Goal: Communication & Community: Answer question/provide support

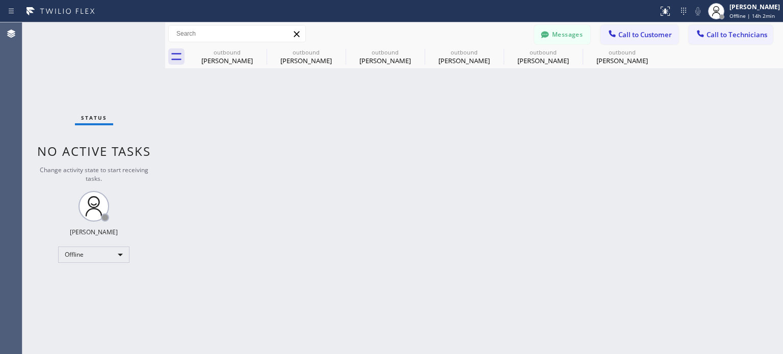
click at [520, 152] on div "Back to Dashboard Change Sender ID Customers Technicians KA Kyle Anderson 10/06…" at bounding box center [473, 188] width 617 height 332
click at [564, 37] on button "Messages" at bounding box center [562, 34] width 56 height 19
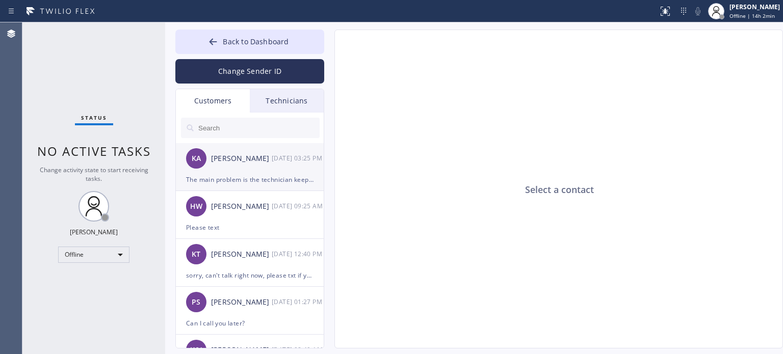
click at [230, 177] on div "The main problem is the technician keeps not showing up for appointments" at bounding box center [249, 180] width 127 height 12
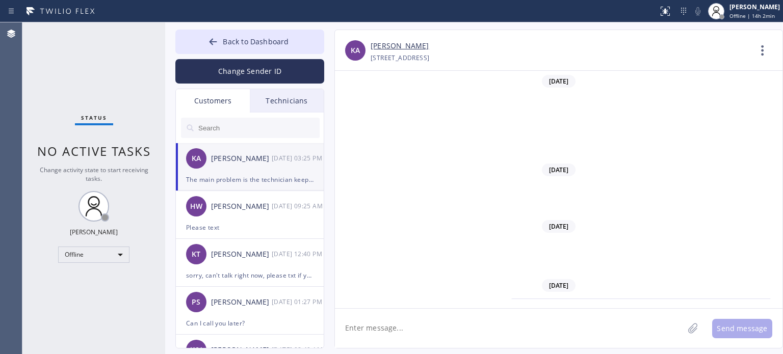
scroll to position [232, 0]
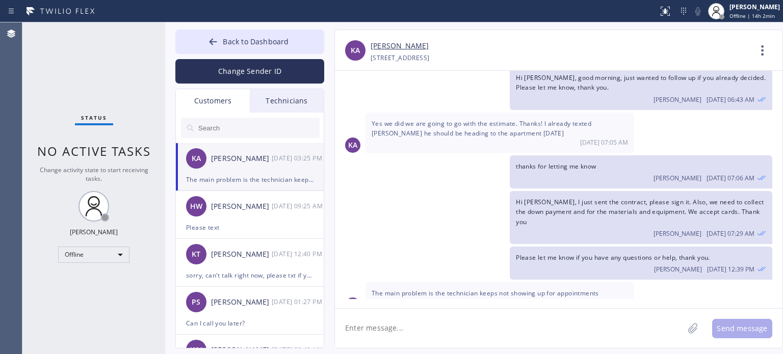
click at [475, 325] on textarea at bounding box center [509, 328] width 348 height 39
type textarea "W"
click at [466, 335] on textarea "We cannot schedule" at bounding box center [518, 328] width 367 height 39
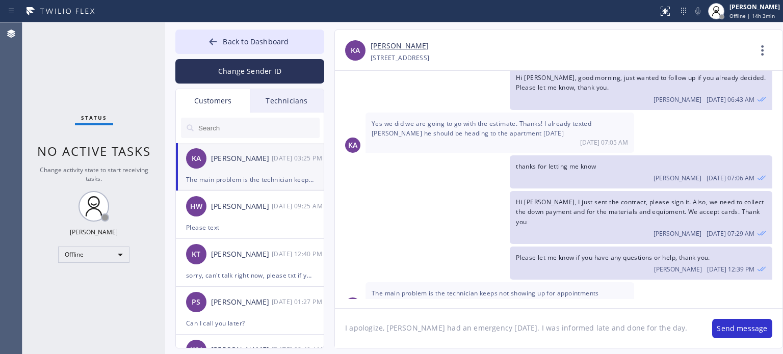
type textarea "I apologize, Keanu had an emergency yesterday. I was informed late and done for…"
click at [662, 327] on textarea "I apologize, Keanu had an emergency yesterday. I was informed late and done for…" at bounding box center [518, 328] width 367 height 39
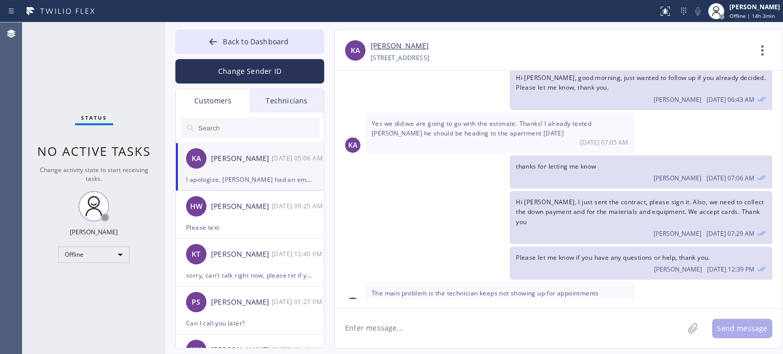
scroll to position [300, 0]
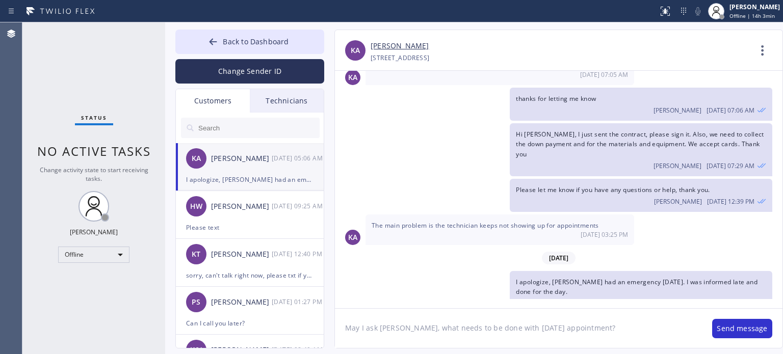
type textarea "May I ask Kyle, what needs to be done with yesterday's appointment?"
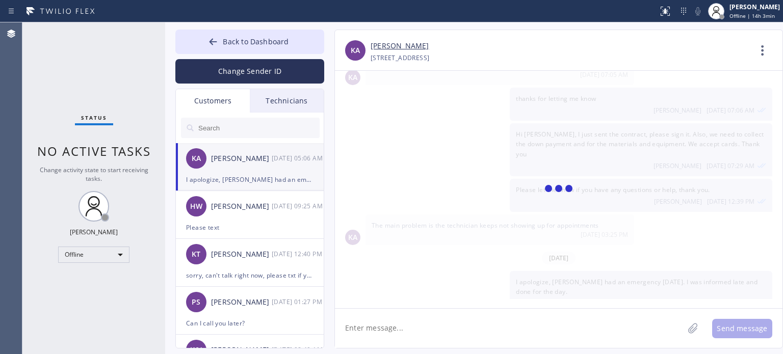
scroll to position [335, 0]
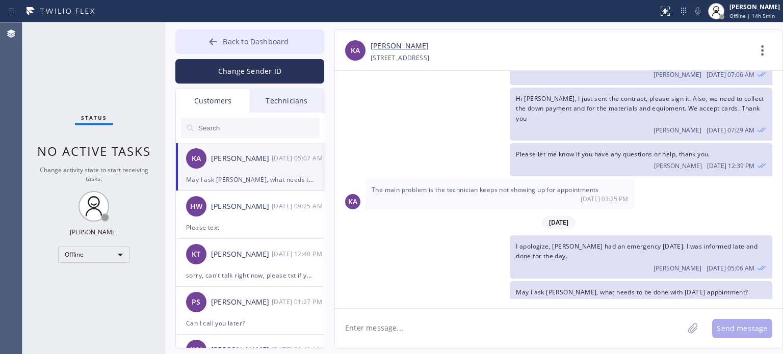
click at [274, 46] on span "Back to Dashboard" at bounding box center [256, 42] width 66 height 10
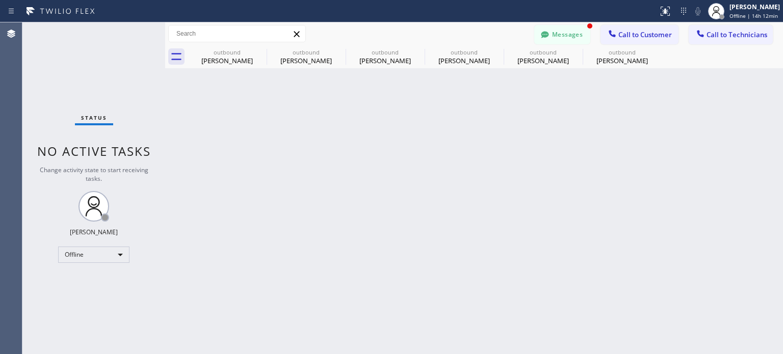
scroll to position [368, 0]
click at [553, 39] on button "Messages" at bounding box center [562, 34] width 56 height 19
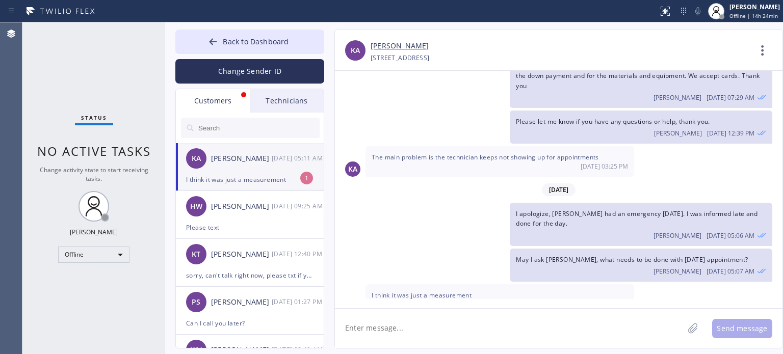
click at [234, 179] on div "I think it was just a measurement" at bounding box center [249, 180] width 127 height 12
click at [406, 330] on textarea at bounding box center [509, 328] width 348 height 39
click at [406, 330] on textarea "I see," at bounding box center [518, 328] width 367 height 39
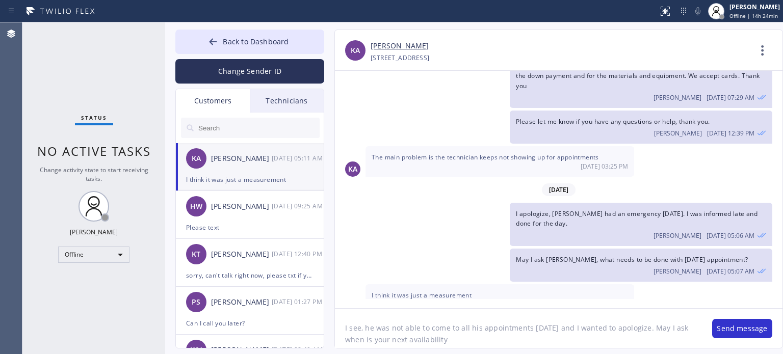
type textarea "I see, he was not able to come to all his appointments yesterday and I wanted t…"
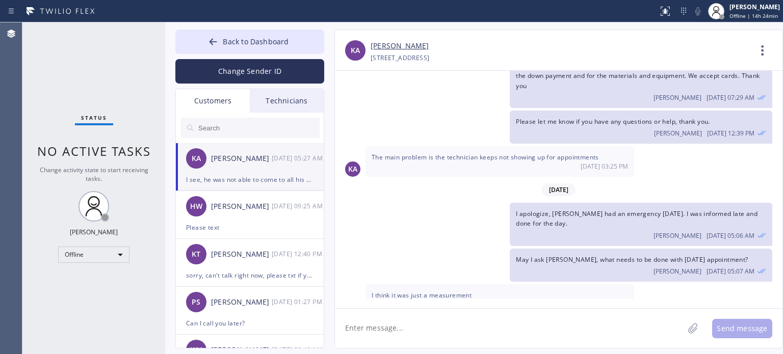
scroll to position [413, 0]
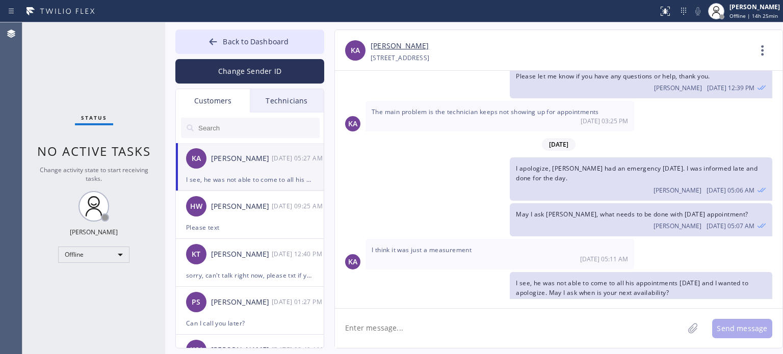
click at [642, 46] on div "Kyle Anderson" at bounding box center [560, 46] width 380 height 12
click at [77, 253] on div "Offline" at bounding box center [93, 255] width 71 height 16
drag, startPoint x: 86, startPoint y: 282, endPoint x: 144, endPoint y: 183, distance: 115.1
click at [87, 278] on li "Available" at bounding box center [93, 281] width 69 height 12
drag, startPoint x: 257, startPoint y: 38, endPoint x: 459, endPoint y: 38, distance: 202.3
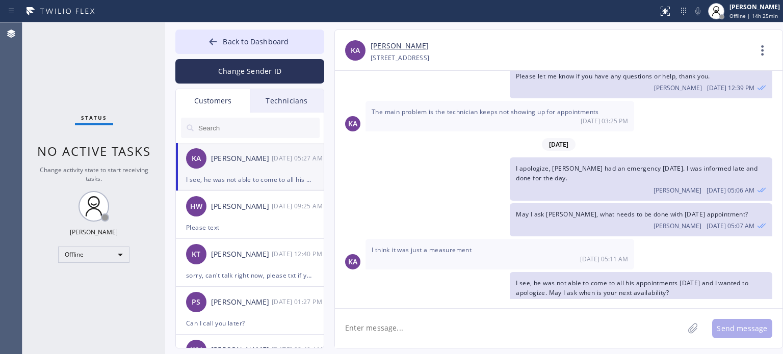
click at [257, 37] on span "Back to Dashboard" at bounding box center [256, 42] width 66 height 10
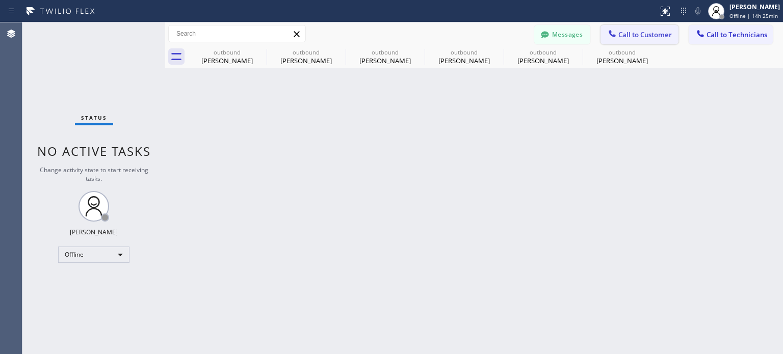
click at [631, 36] on span "Call to Customer" at bounding box center [644, 34] width 53 height 9
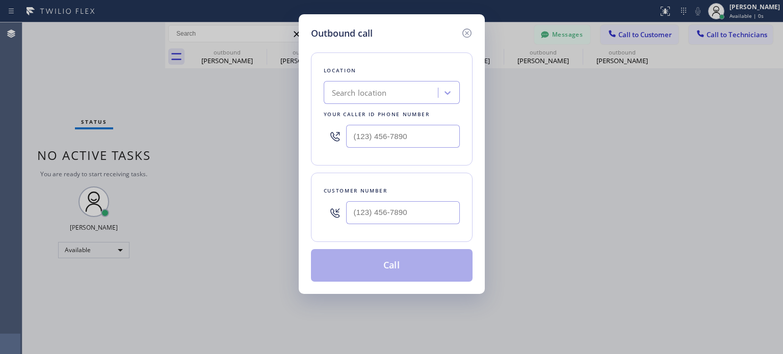
drag, startPoint x: 408, startPoint y: 223, endPoint x: 409, endPoint y: 211, distance: 11.7
click at [408, 223] on div at bounding box center [403, 212] width 114 height 33
click at [409, 210] on input "(___) ___-____" at bounding box center [403, 212] width 114 height 23
paste input "text"
paste input "314) 494-4541"
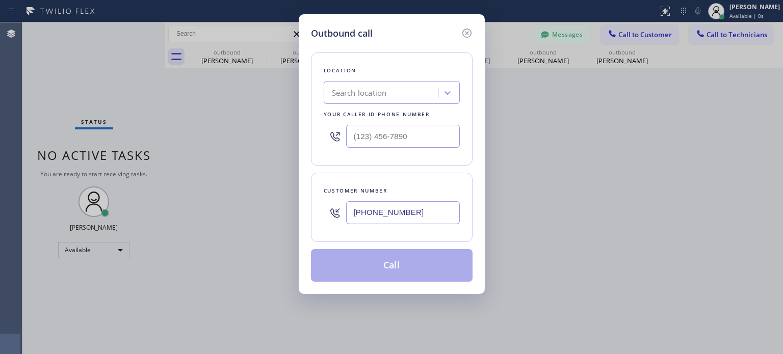
type input "(314) 494-4541"
click at [375, 97] on div "Search location" at bounding box center [359, 93] width 55 height 12
paste input "Elite AC Heating Repair"
type input "Elite AC Heating Repair"
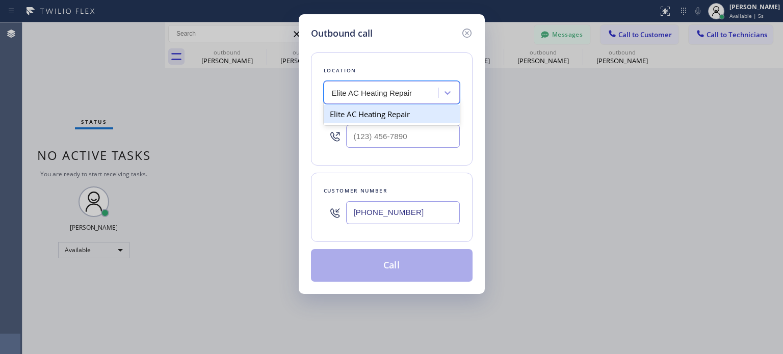
click at [377, 115] on div "Elite AC Heating Repair" at bounding box center [392, 114] width 136 height 18
type input "(305) 239-8487"
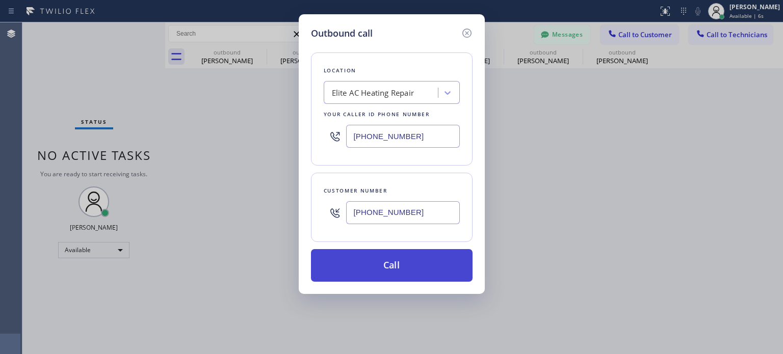
click at [400, 262] on button "Call" at bounding box center [392, 265] width 162 height 33
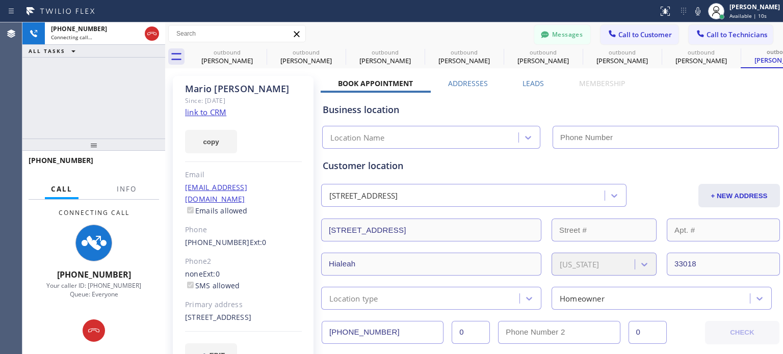
type input "(305) 239-8487"
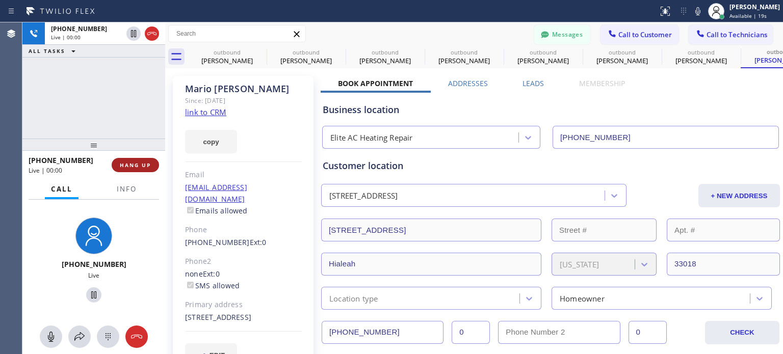
click at [145, 165] on span "HANG UP" at bounding box center [135, 165] width 31 height 7
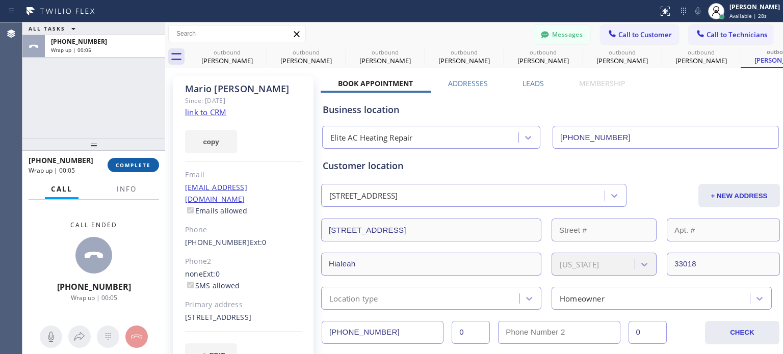
click at [146, 169] on button "COMPLETE" at bounding box center [132, 165] width 51 height 14
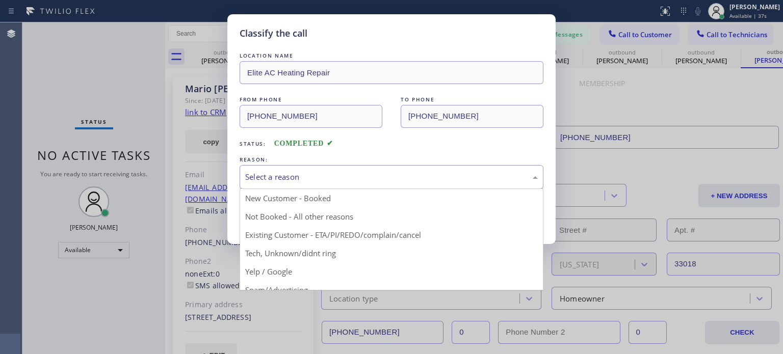
click at [292, 178] on div "Select a reason" at bounding box center [391, 177] width 292 height 12
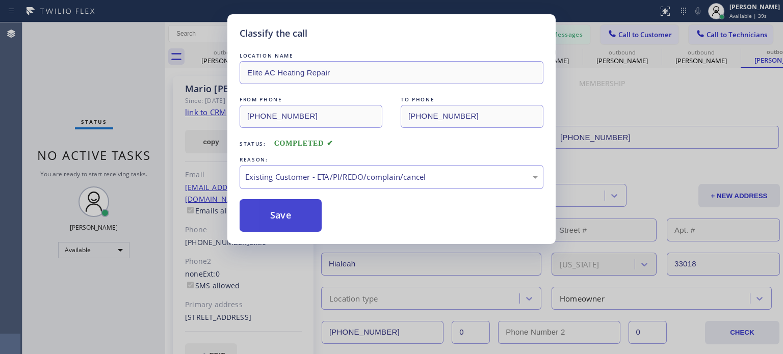
click at [280, 225] on button "Save" at bounding box center [280, 215] width 82 height 33
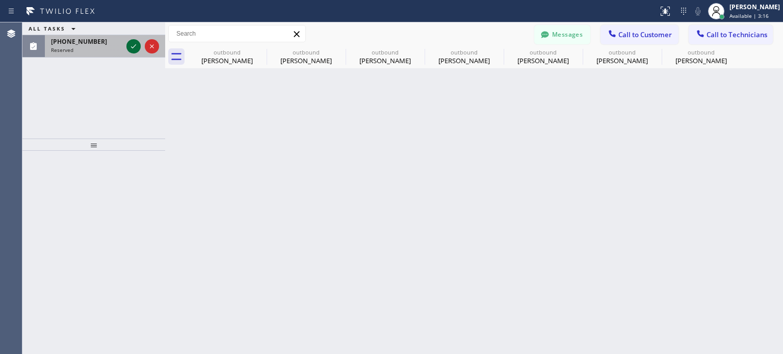
click at [131, 40] on icon at bounding box center [133, 46] width 12 height 12
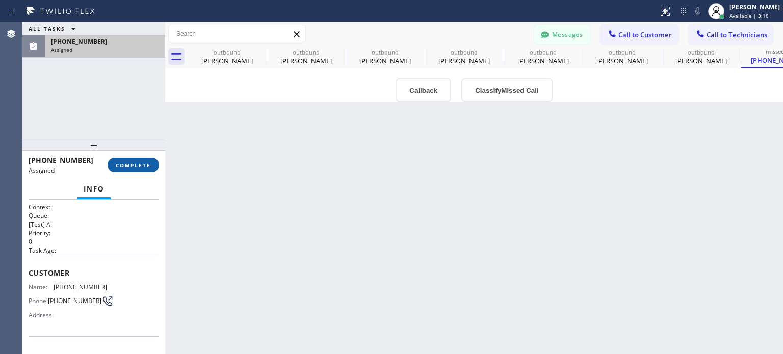
click at [152, 163] on button "COMPLETE" at bounding box center [132, 165] width 51 height 14
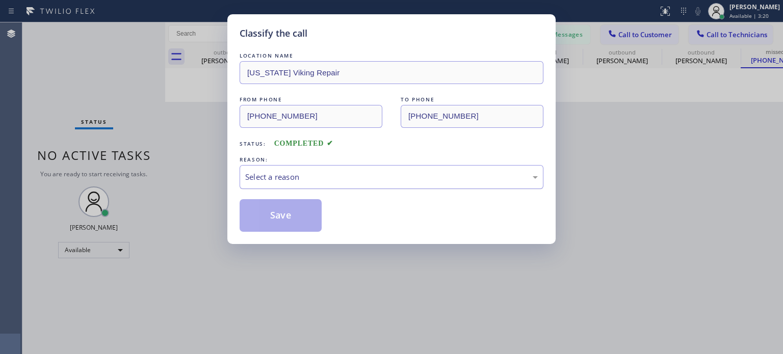
click at [285, 177] on div "Select a reason" at bounding box center [391, 177] width 292 height 12
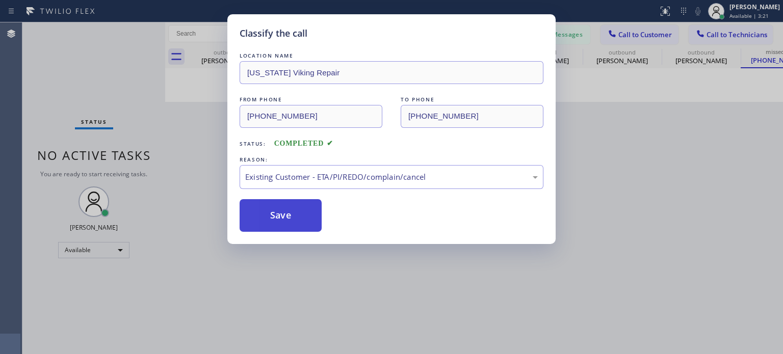
click at [307, 218] on button "Save" at bounding box center [280, 215] width 82 height 33
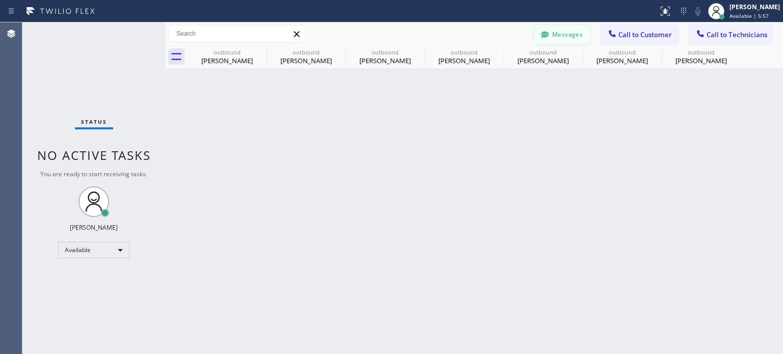
click at [547, 35] on icon at bounding box center [545, 34] width 8 height 7
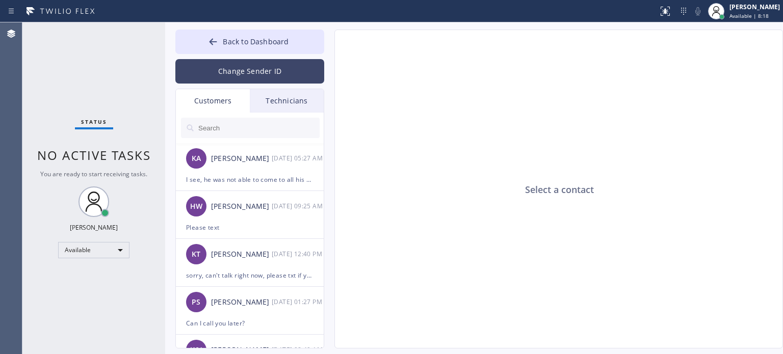
click at [236, 67] on button "Change Sender ID" at bounding box center [249, 71] width 149 height 24
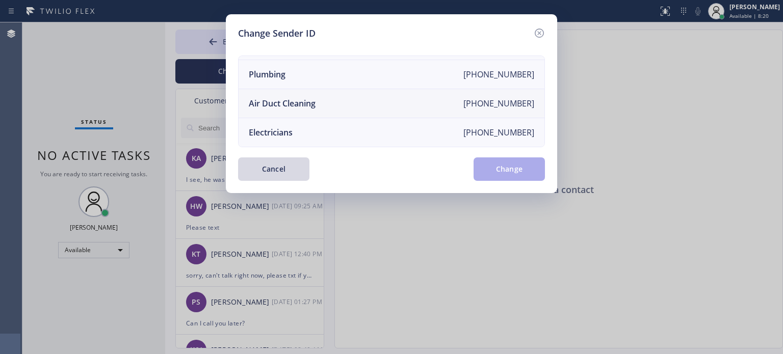
scroll to position [119, 0]
click at [304, 129] on li "Electricians +18005688664" at bounding box center [391, 132] width 306 height 29
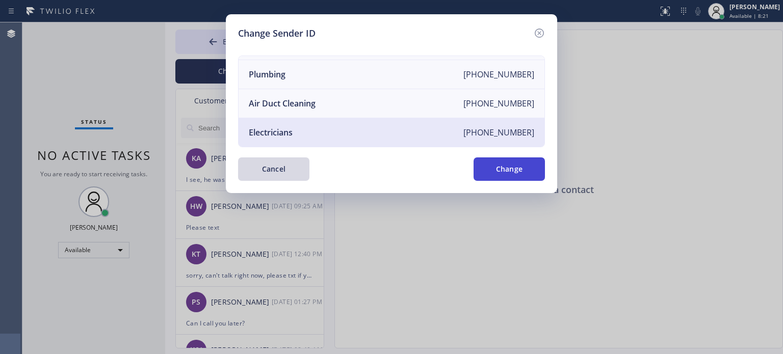
click at [517, 165] on button "Change" at bounding box center [508, 168] width 71 height 23
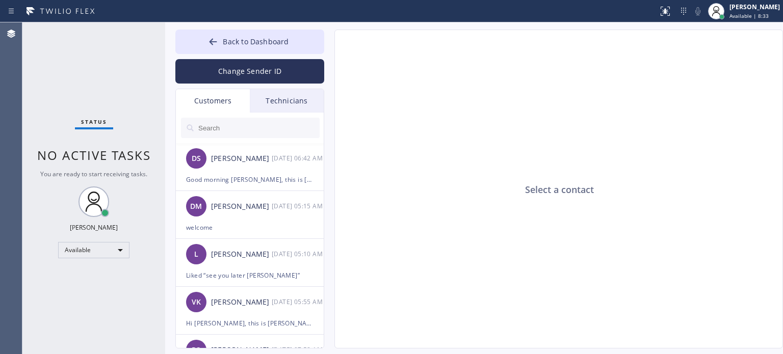
click at [222, 132] on input "text" at bounding box center [258, 128] width 122 height 20
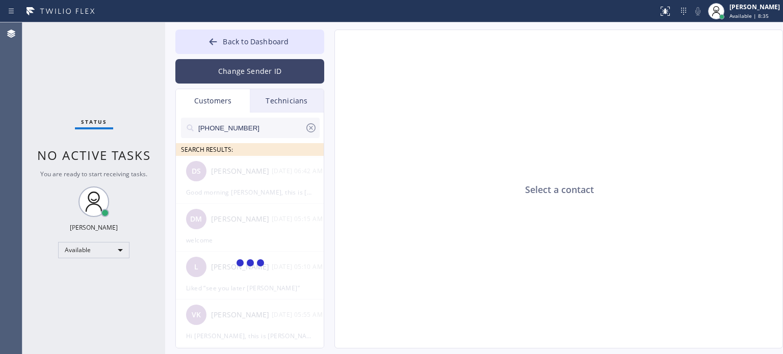
click at [244, 70] on button "Change Sender ID" at bounding box center [249, 71] width 149 height 24
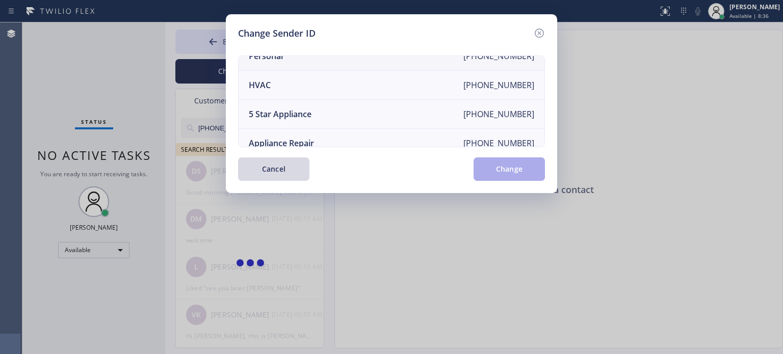
scroll to position [0, 0]
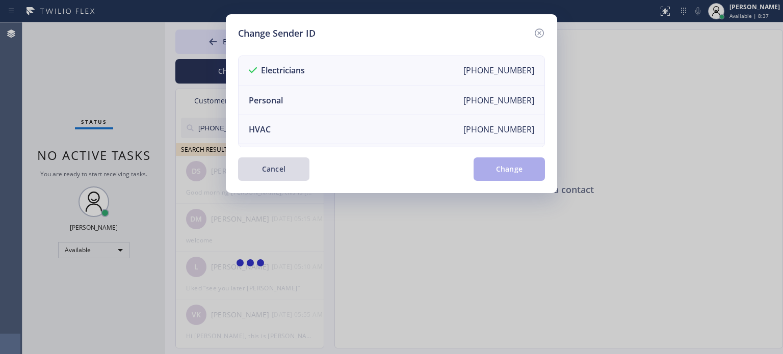
click at [281, 168] on button "Cancel" at bounding box center [273, 168] width 71 height 23
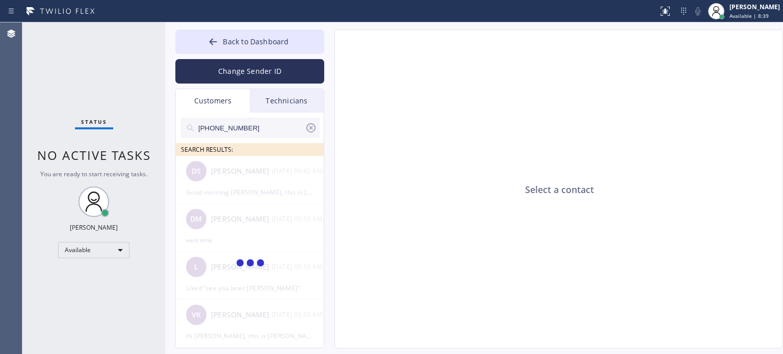
click at [249, 127] on input "(201) 745-6969" at bounding box center [250, 128] width 107 height 20
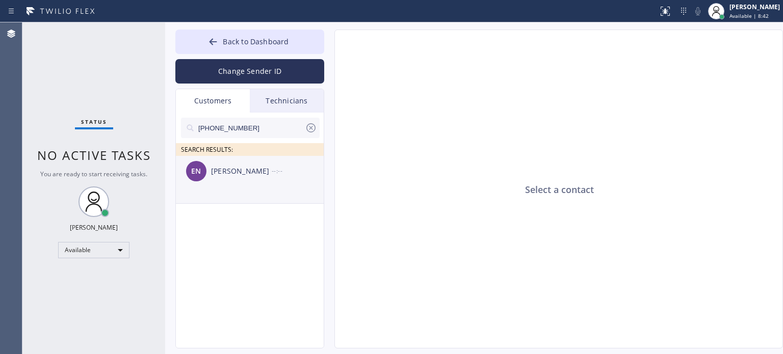
click at [243, 169] on div "Ed Needham" at bounding box center [241, 172] width 61 height 12
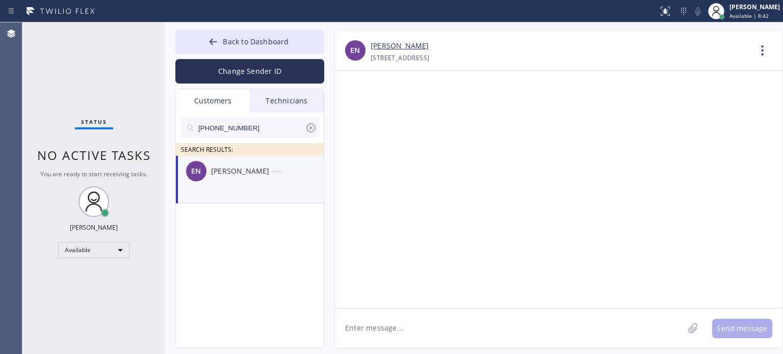
click at [381, 332] on textarea at bounding box center [509, 328] width 348 height 39
paste textarea "N Appliance Repair"
click at [494, 321] on textarea "Hi Ed, this is Kate from N Appliance Repair" at bounding box center [518, 328] width 367 height 39
click at [496, 325] on textarea "Hi Ed, this is Kate from N Appliance Repair," at bounding box center [518, 328] width 367 height 39
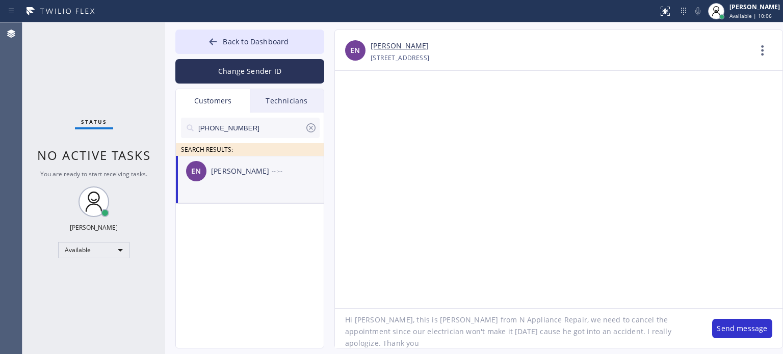
type textarea "Hi Ed, this is Kate from N Appliance Repair, we need to cancel the appointment …"
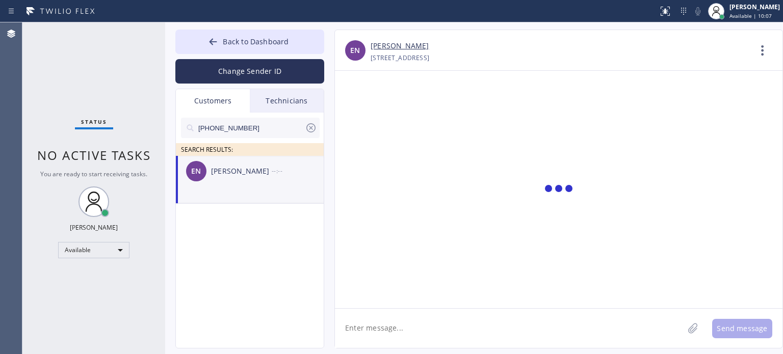
scroll to position [0, 0]
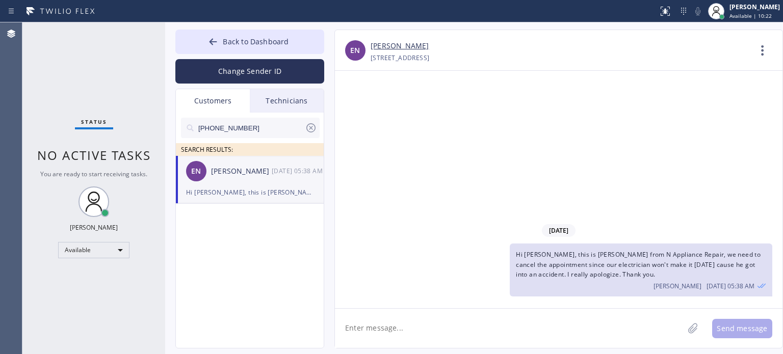
drag, startPoint x: 630, startPoint y: 142, endPoint x: 622, endPoint y: 135, distance: 11.2
click at [630, 142] on div "10/07/2025 Hi Ed, this is Kate from N Appliance Repair, we need to cancel the a…" at bounding box center [558, 189] width 447 height 237
click at [311, 128] on icon at bounding box center [310, 127] width 9 height 9
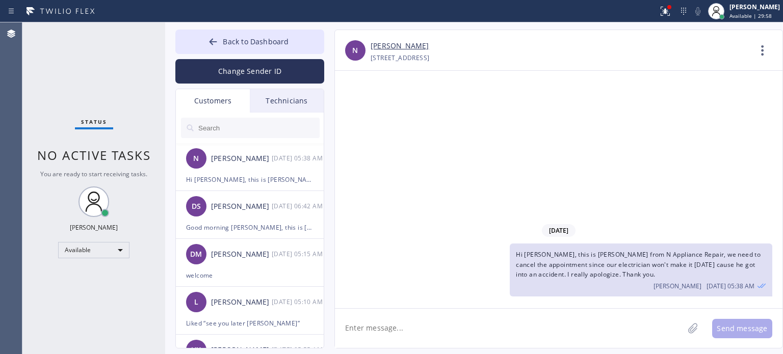
drag, startPoint x: 602, startPoint y: 326, endPoint x: 591, endPoint y: 301, distance: 27.2
click at [602, 326] on textarea at bounding box center [509, 328] width 348 height 39
click at [263, 73] on button "Change Sender ID" at bounding box center [249, 71] width 149 height 24
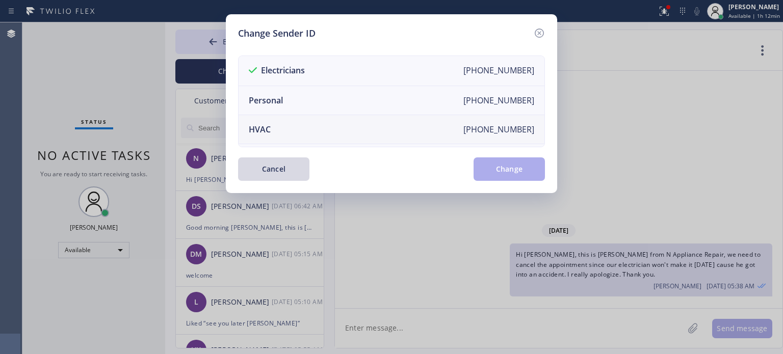
click at [298, 130] on li "HVAC +18559994417" at bounding box center [391, 129] width 306 height 29
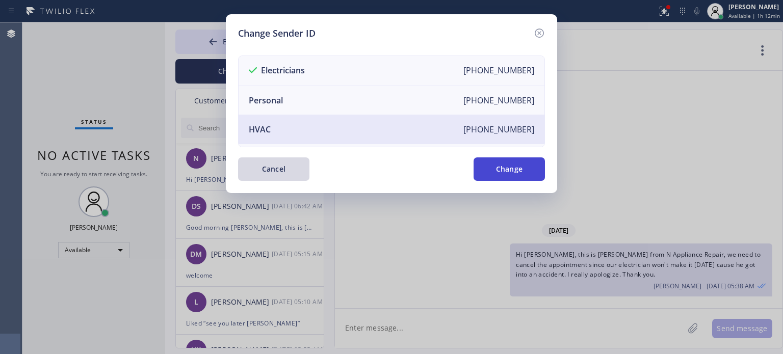
click at [524, 174] on button "Change" at bounding box center [508, 168] width 71 height 23
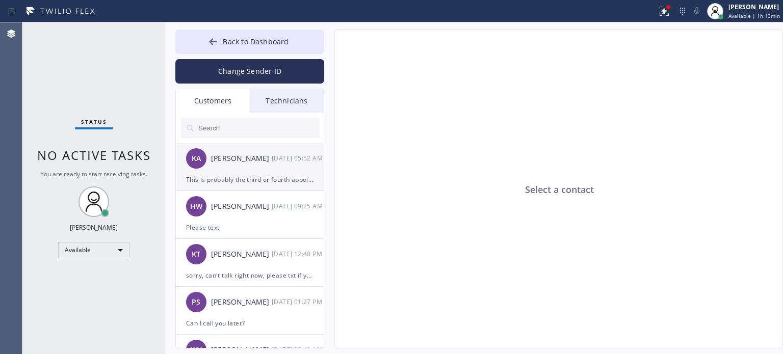
click at [236, 184] on div "This is probably the third or fourth appointment he has missed" at bounding box center [249, 180] width 127 height 12
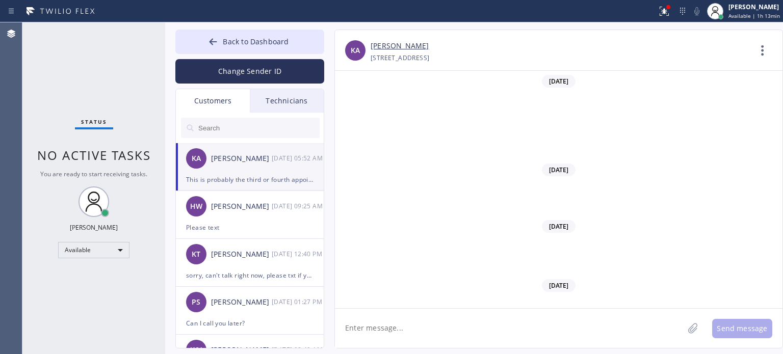
scroll to position [479, 0]
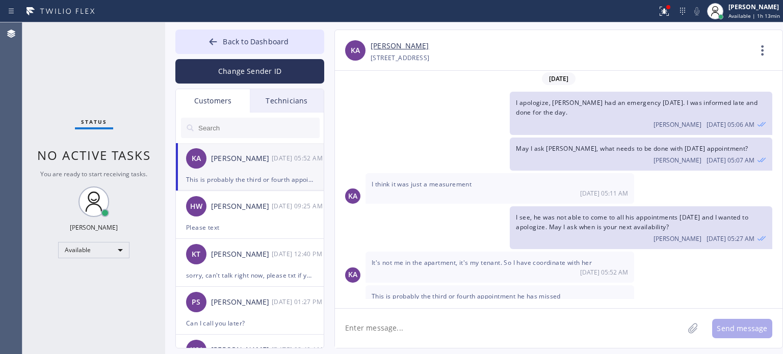
click at [430, 330] on textarea at bounding box center [509, 328] width 348 height 39
type textarea "let me check with him"
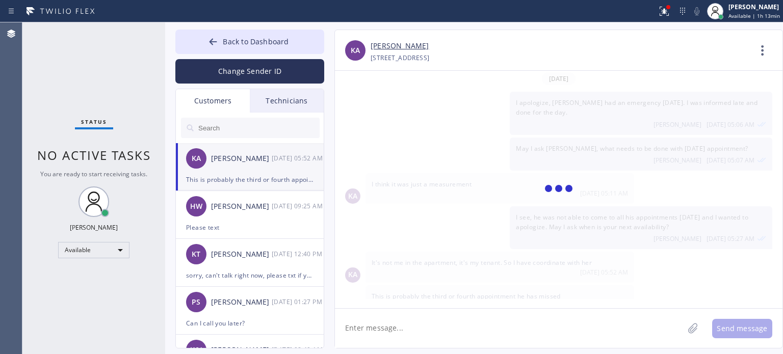
scroll to position [514, 0]
